Goal: Transaction & Acquisition: Book appointment/travel/reservation

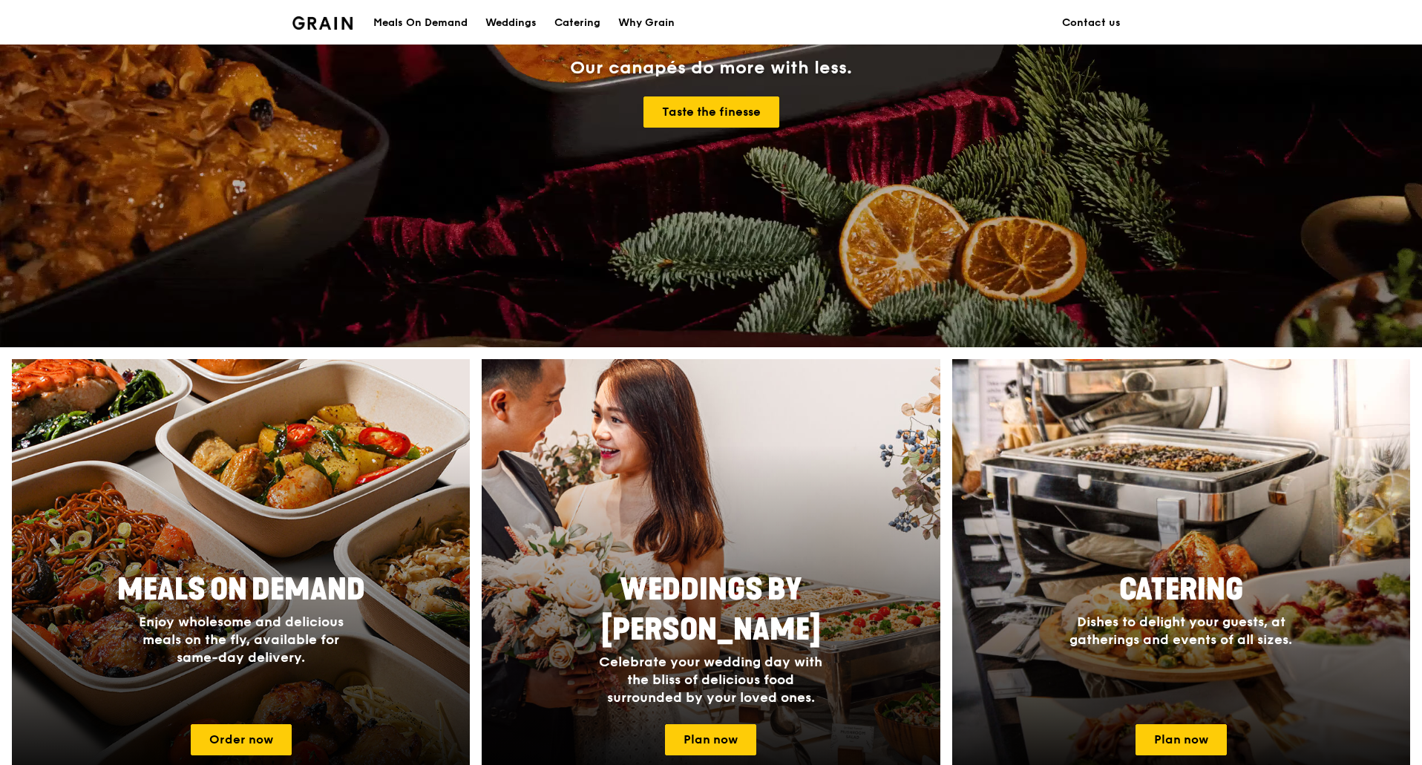
scroll to position [297, 0]
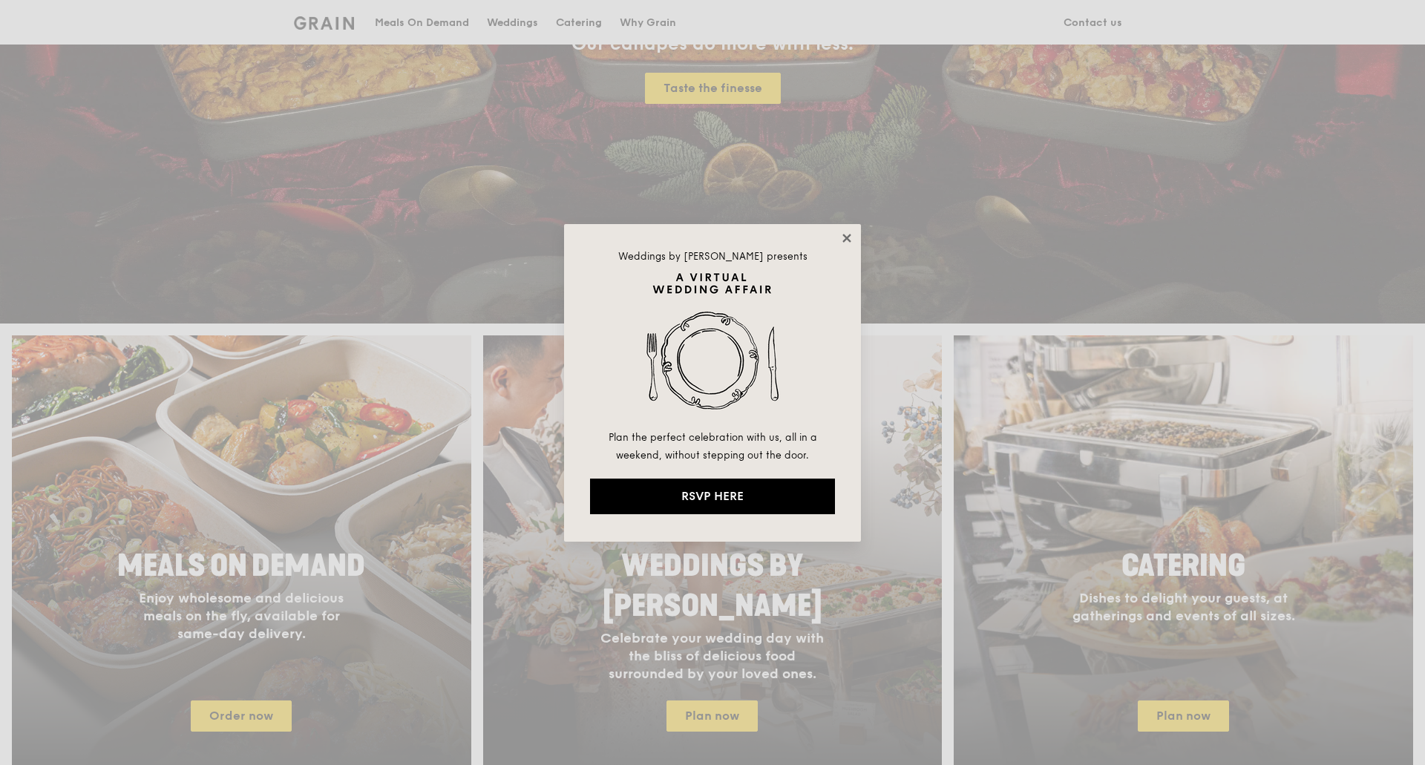
click at [852, 239] on icon at bounding box center [846, 238] width 13 height 13
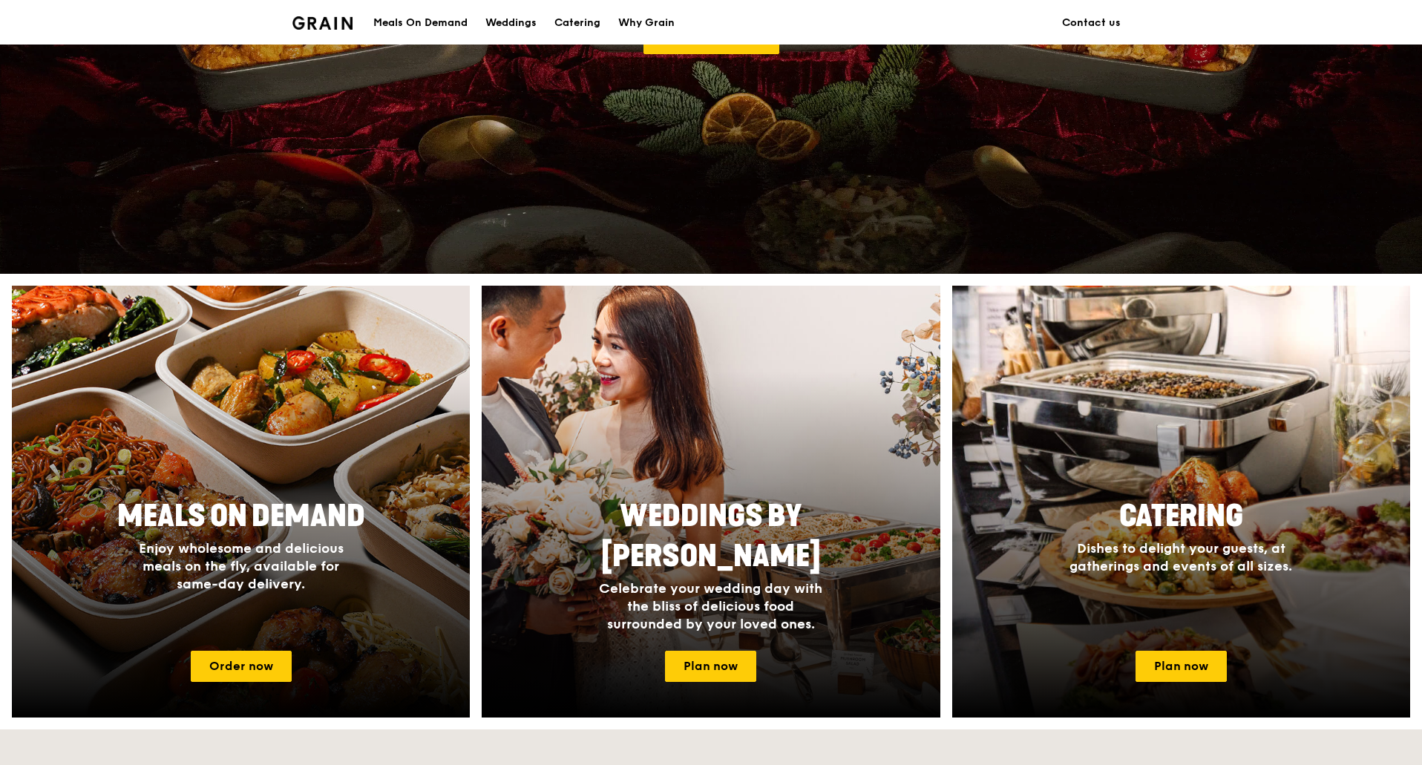
scroll to position [371, 0]
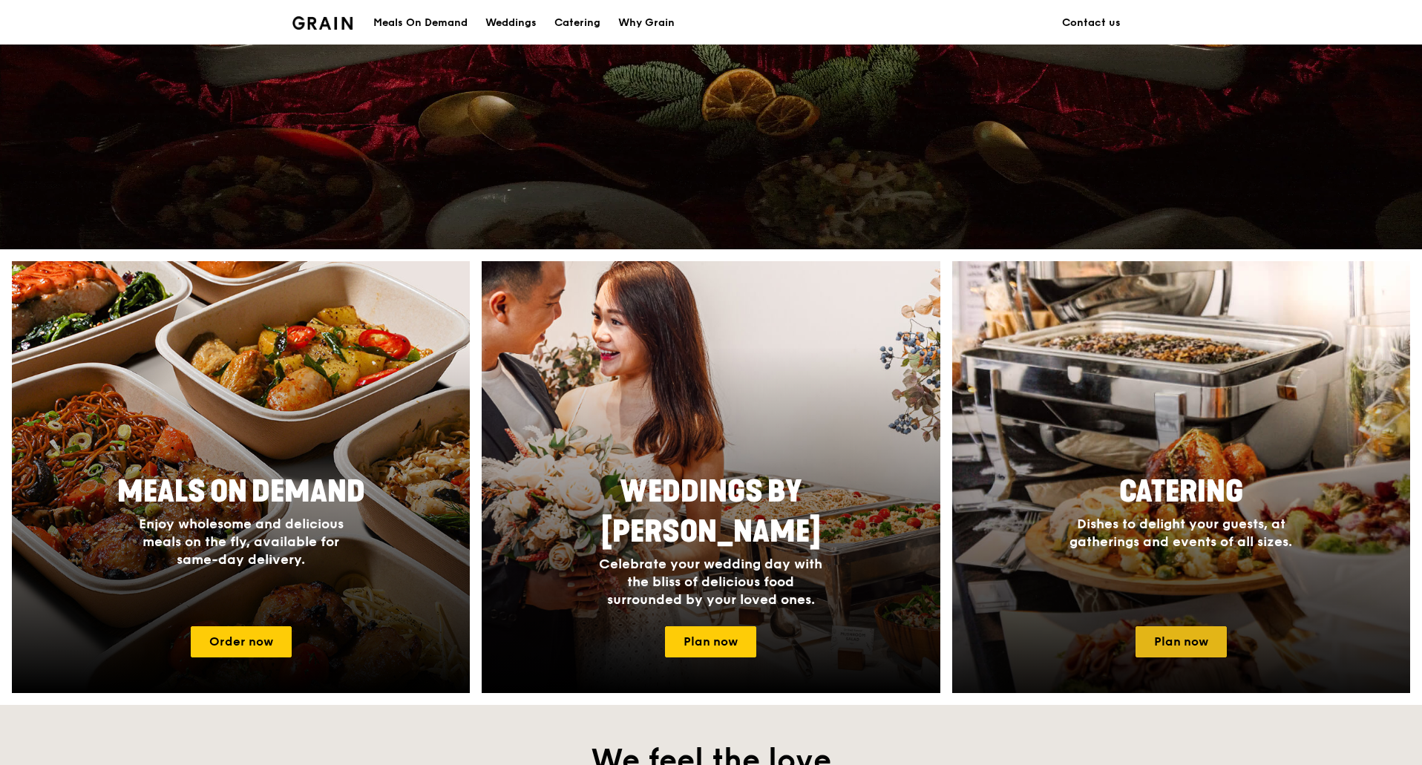
click at [1163, 637] on link "Plan now" at bounding box center [1180, 641] width 91 height 31
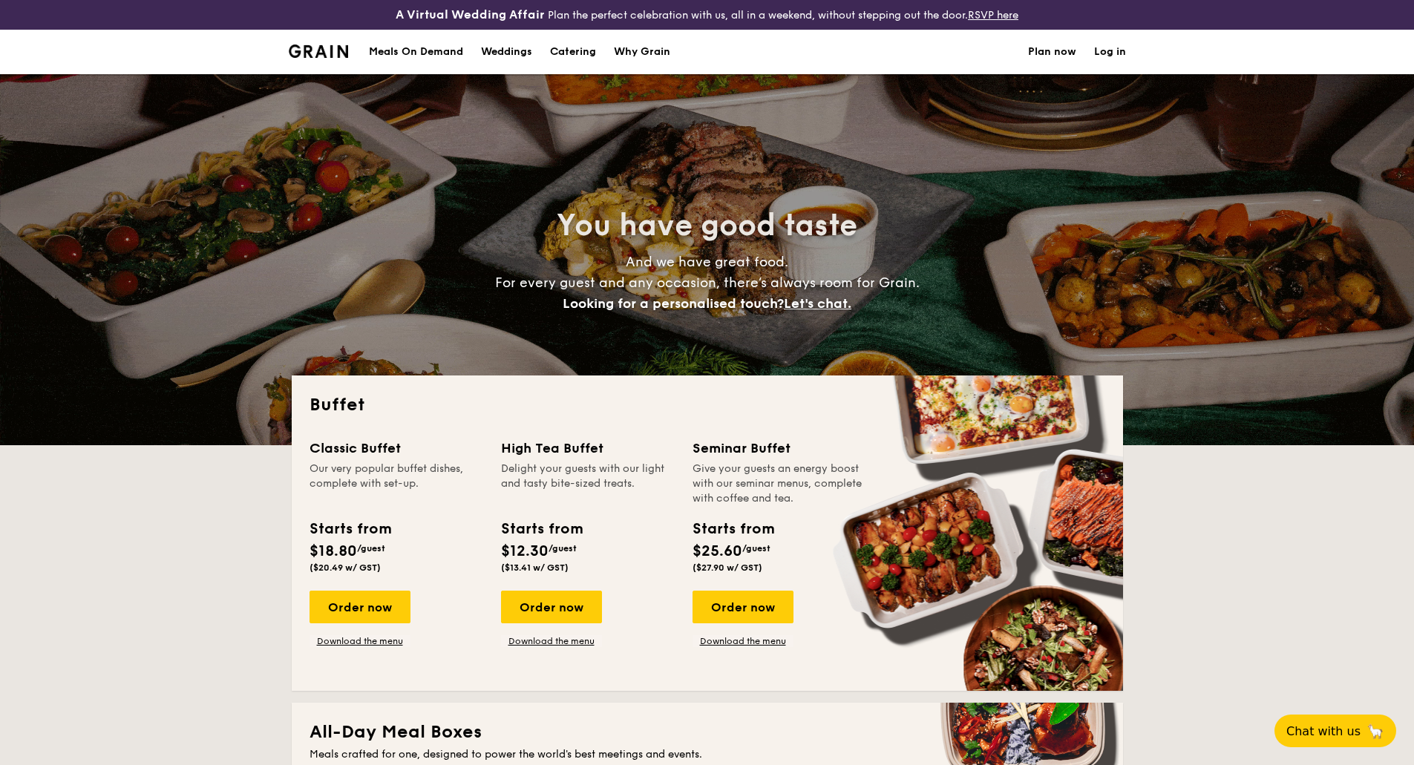
select select
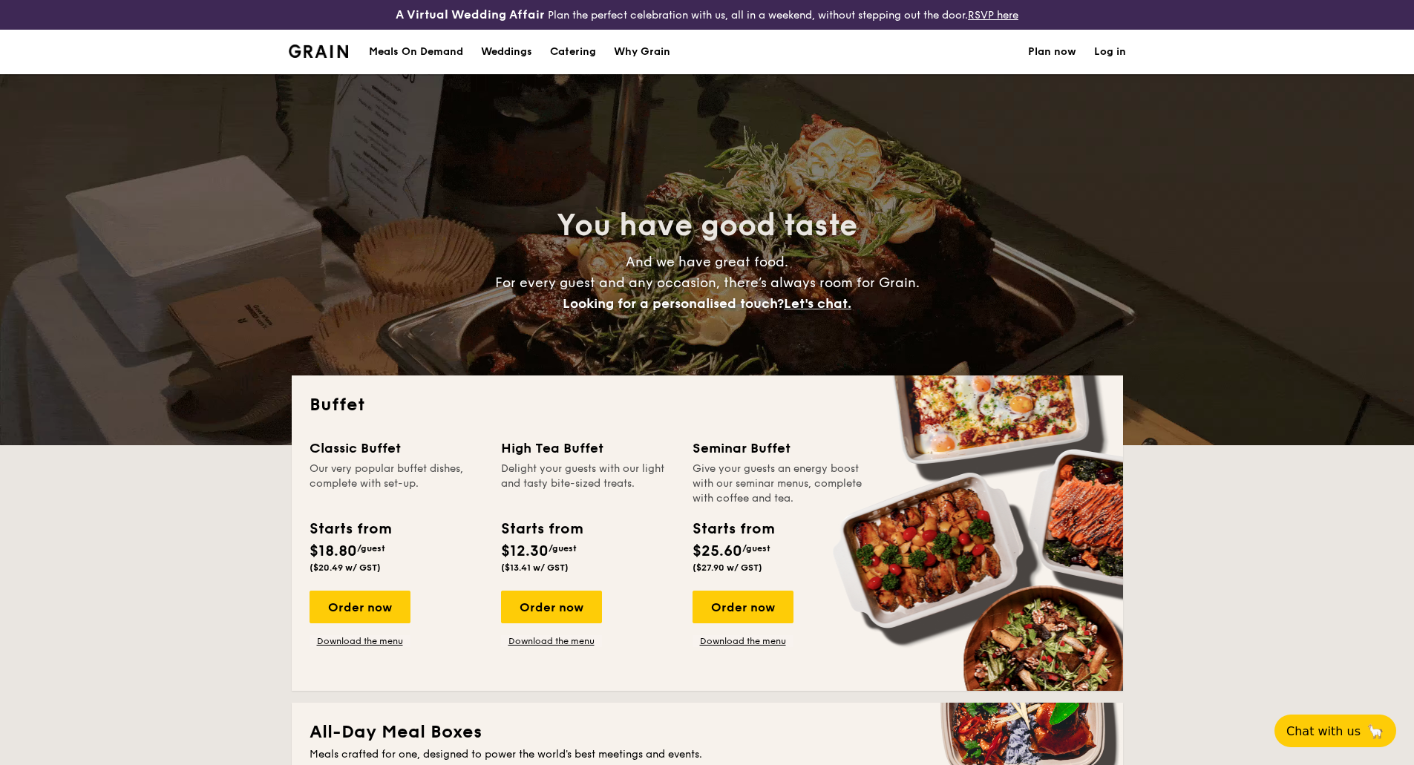
scroll to position [74, 0]
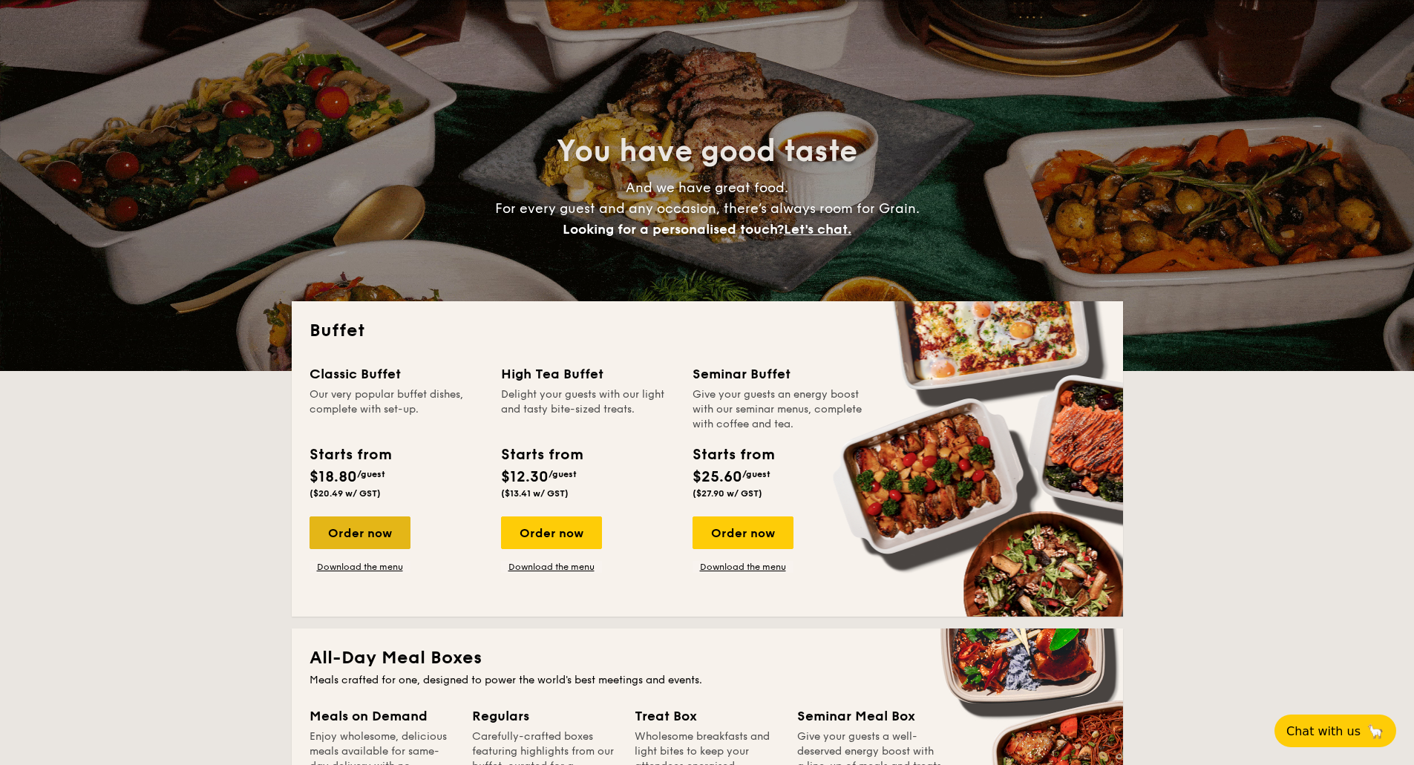
click at [374, 528] on div "Order now" at bounding box center [359, 532] width 101 height 33
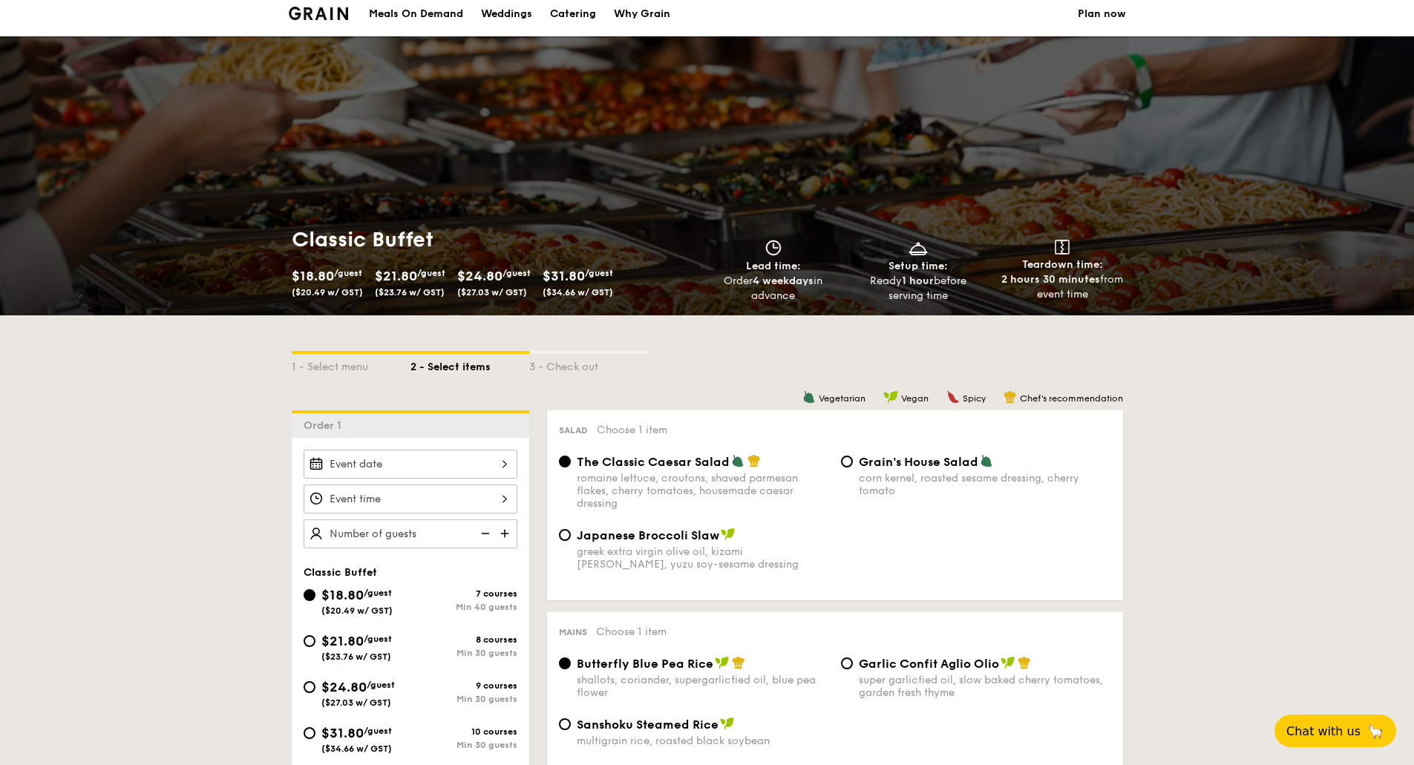
scroll to position [74, 0]
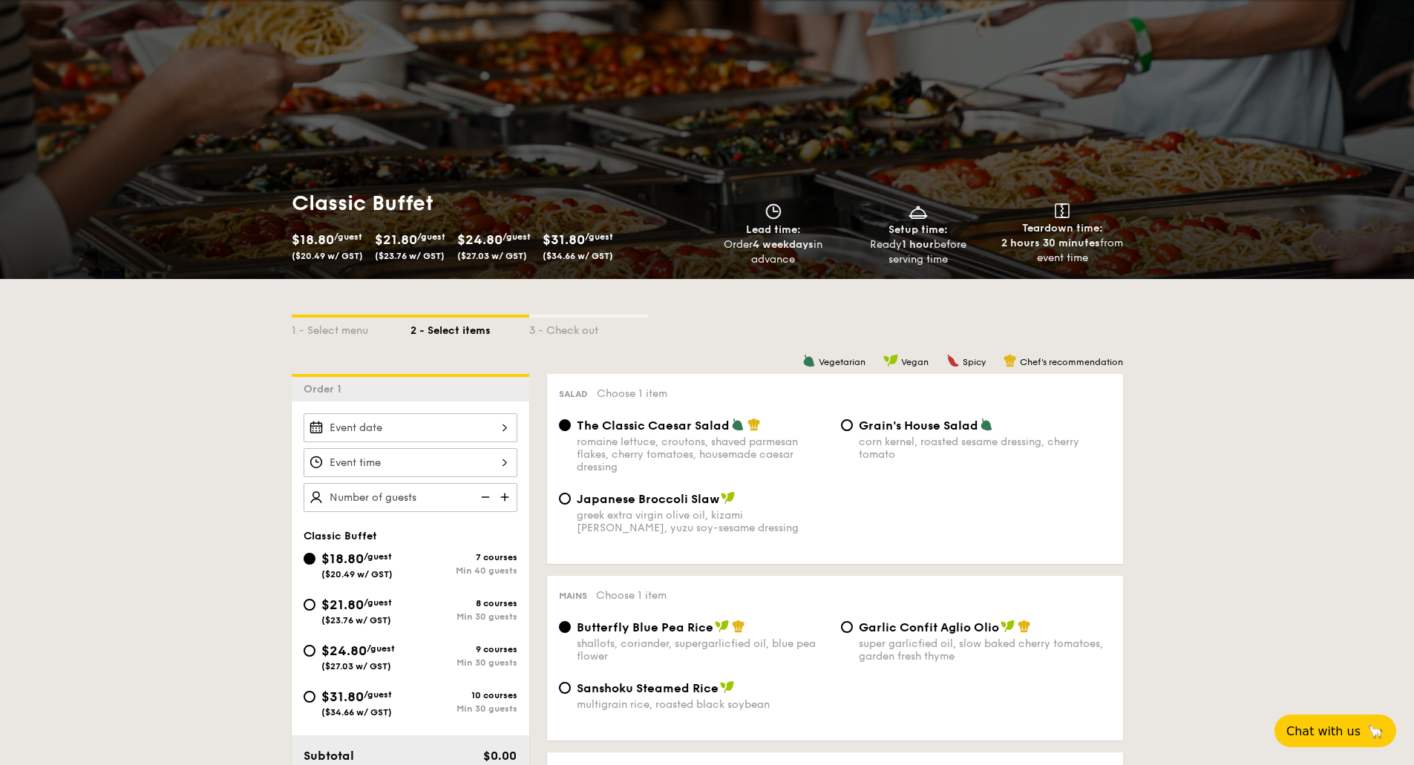
click at [367, 433] on div at bounding box center [410, 427] width 214 height 29
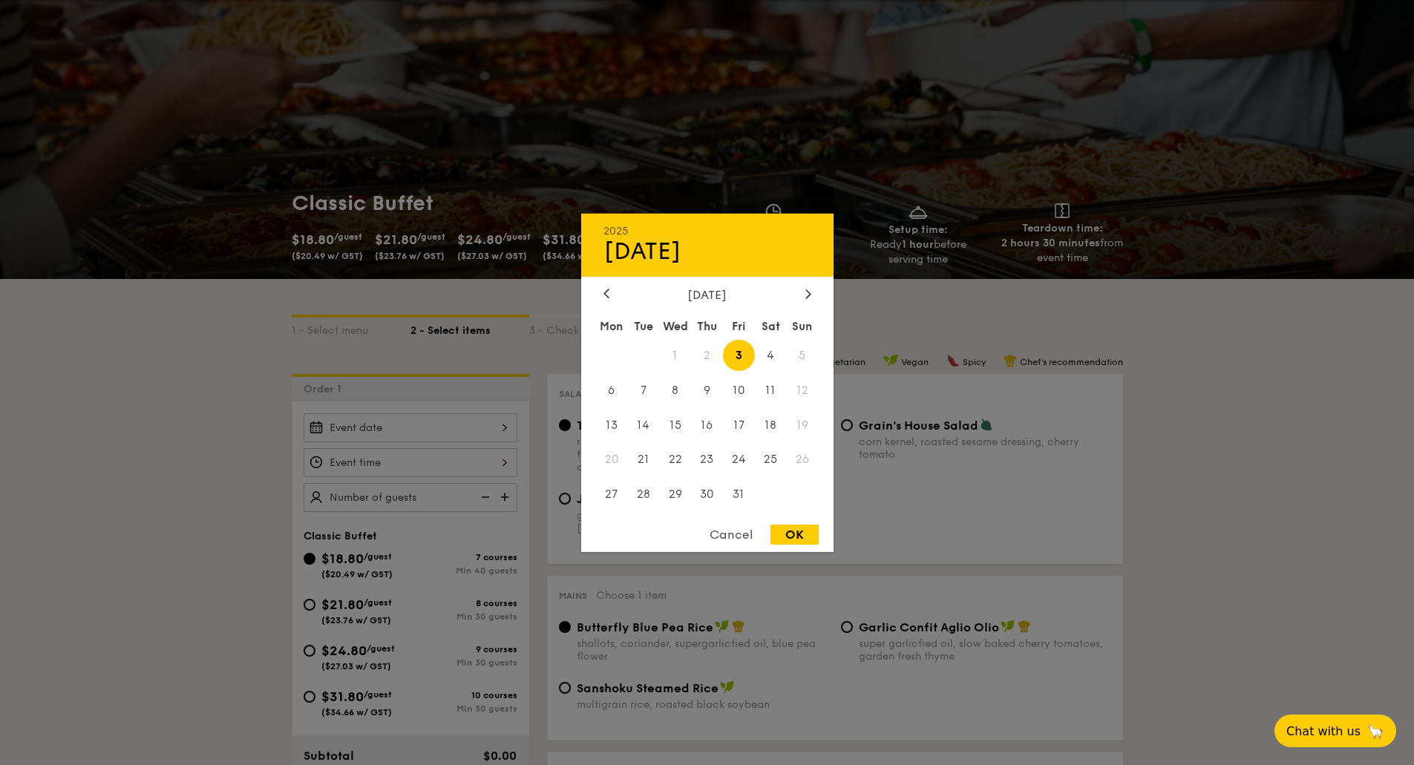
click at [1314, 318] on div at bounding box center [707, 382] width 1414 height 765
